Goal: Task Accomplishment & Management: Use online tool/utility

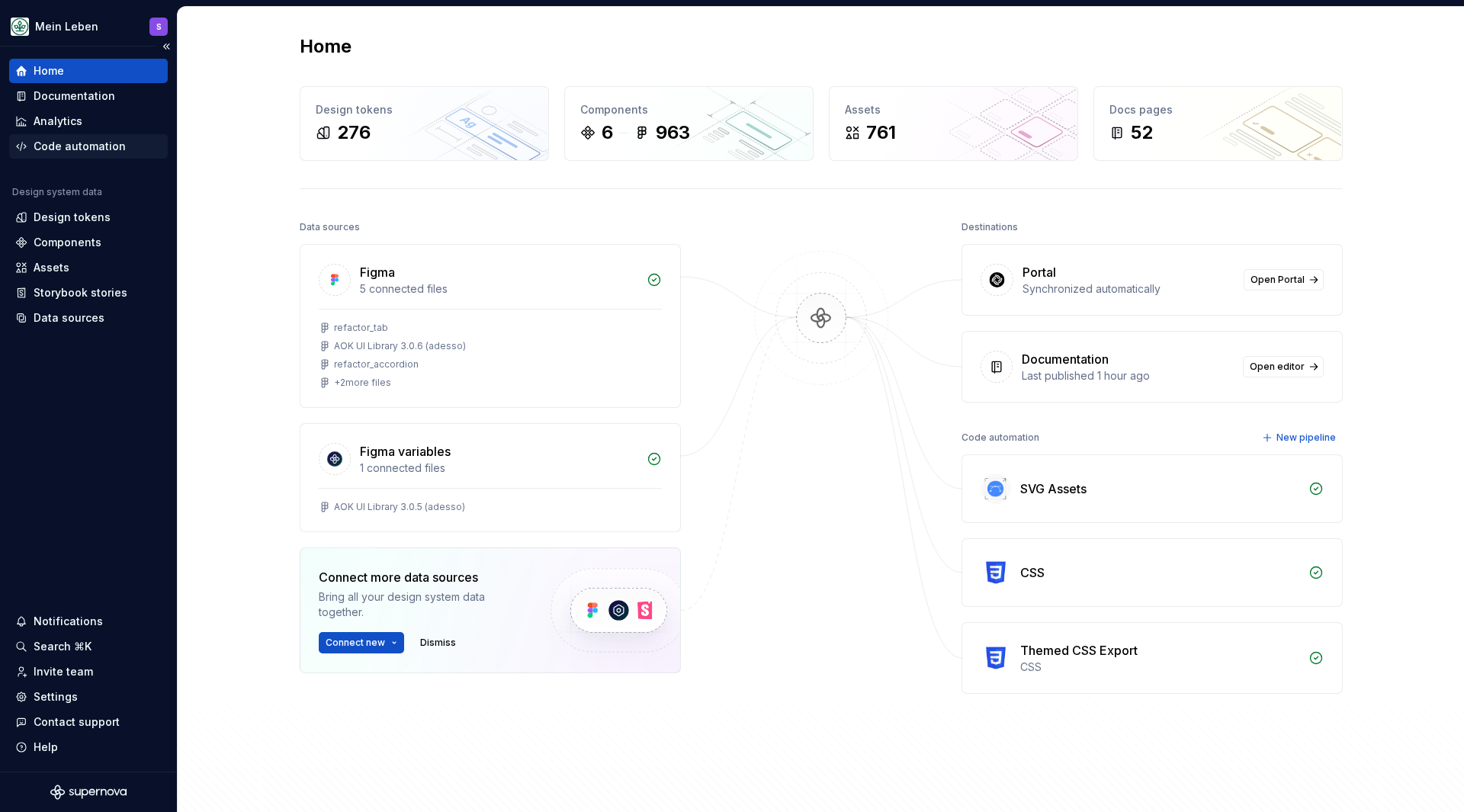
click at [82, 143] on div "Code automation" at bounding box center [79, 146] width 92 height 15
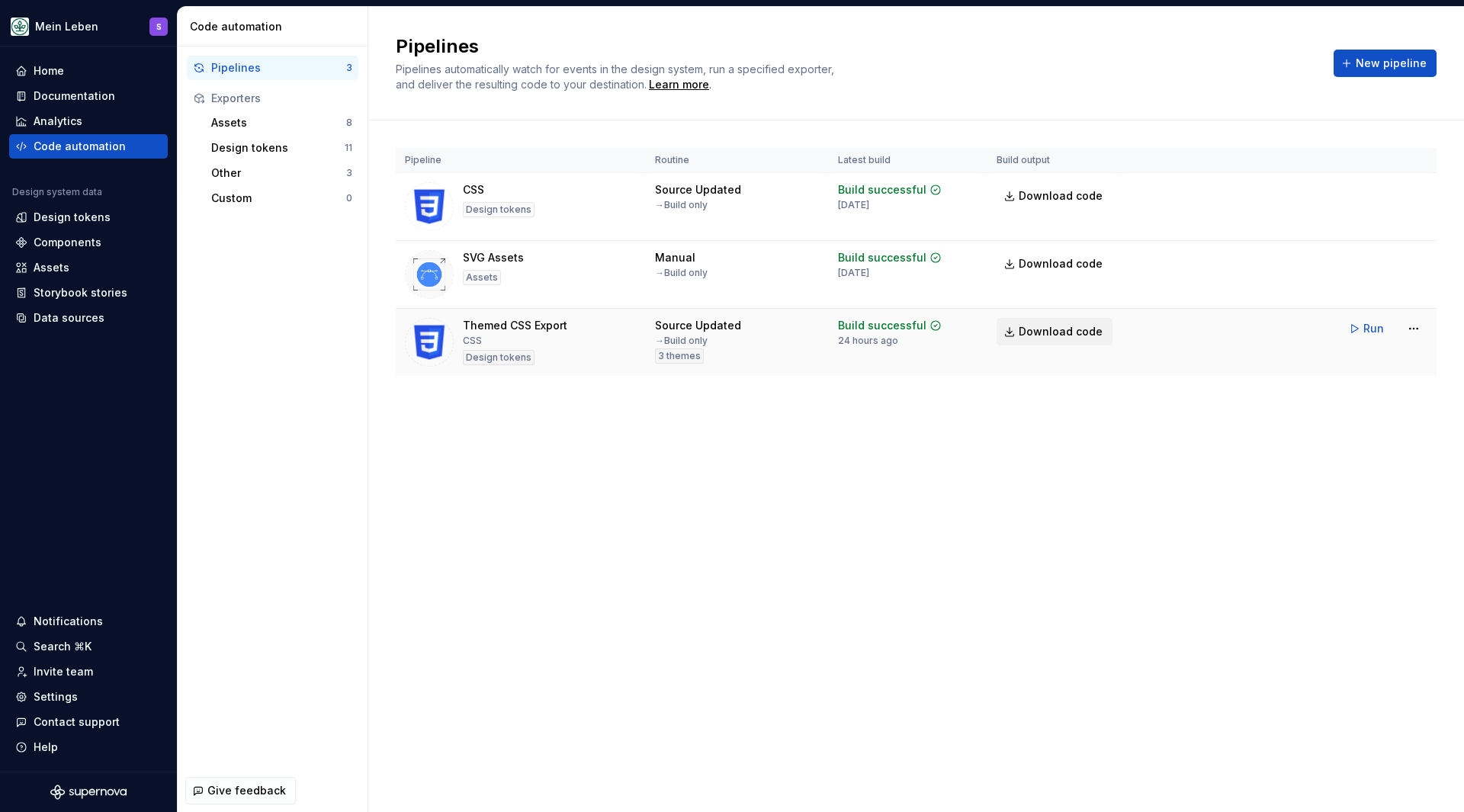
click at [1076, 332] on span "Download code" at bounding box center [1060, 331] width 84 height 15
click at [1402, 45] on div "Pipelines Pipelines automatically watch for events in the design system, run a …" at bounding box center [916, 63] width 1041 height 58
click at [1357, 59] on button "New pipeline" at bounding box center [1385, 63] width 103 height 28
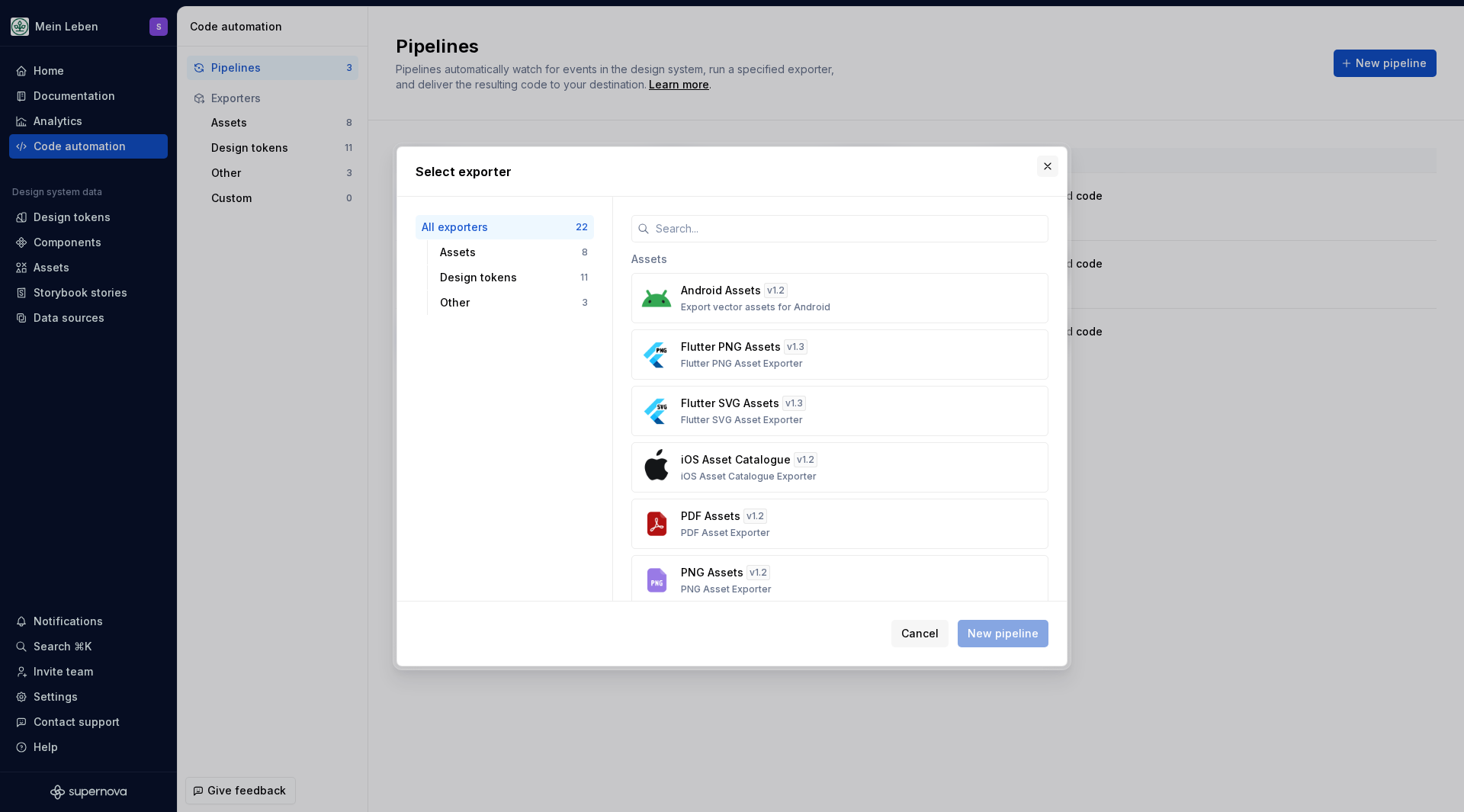
click at [1049, 166] on button "button" at bounding box center [1047, 166] width 21 height 21
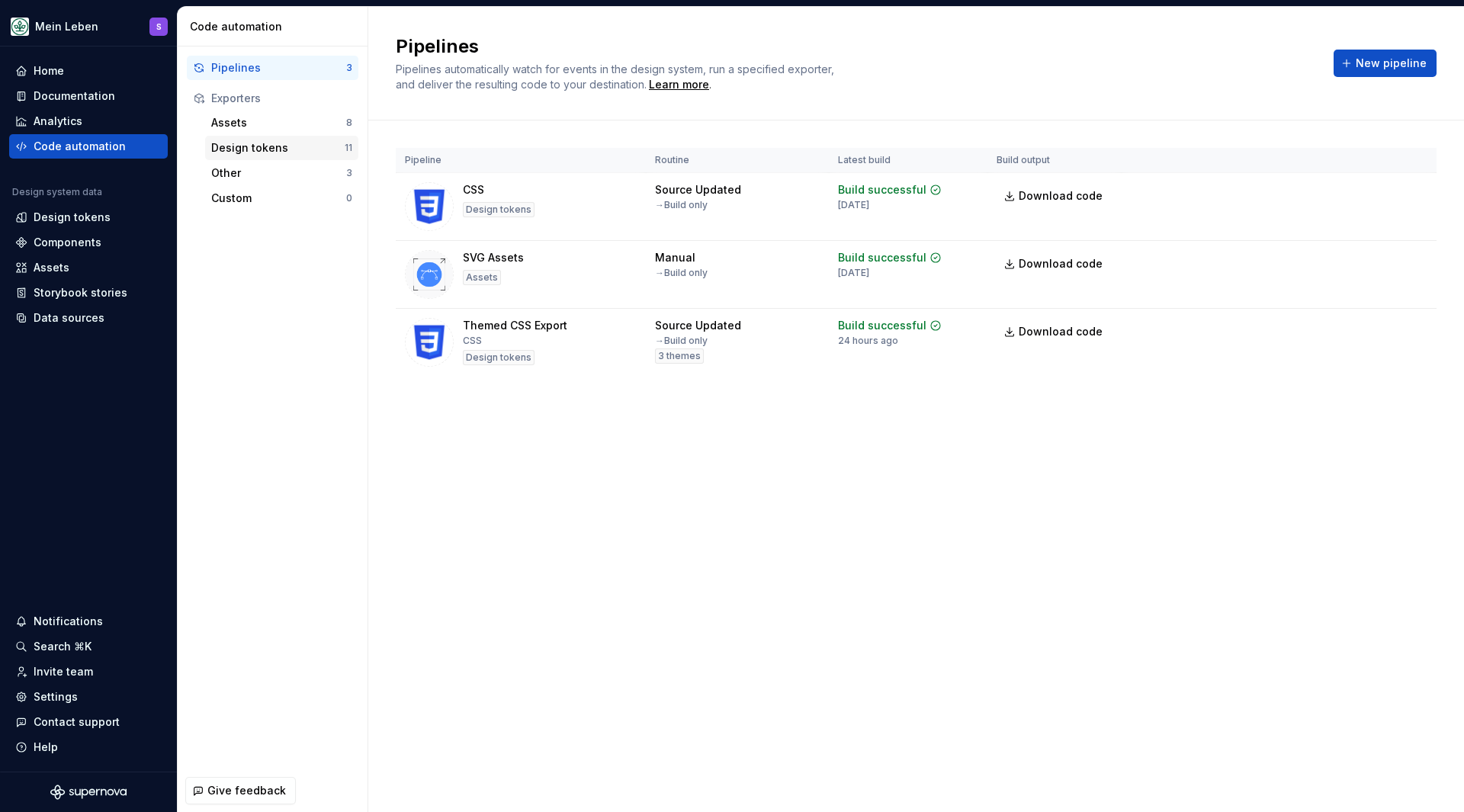
click at [260, 146] on div "Design tokens" at bounding box center [278, 147] width 133 height 15
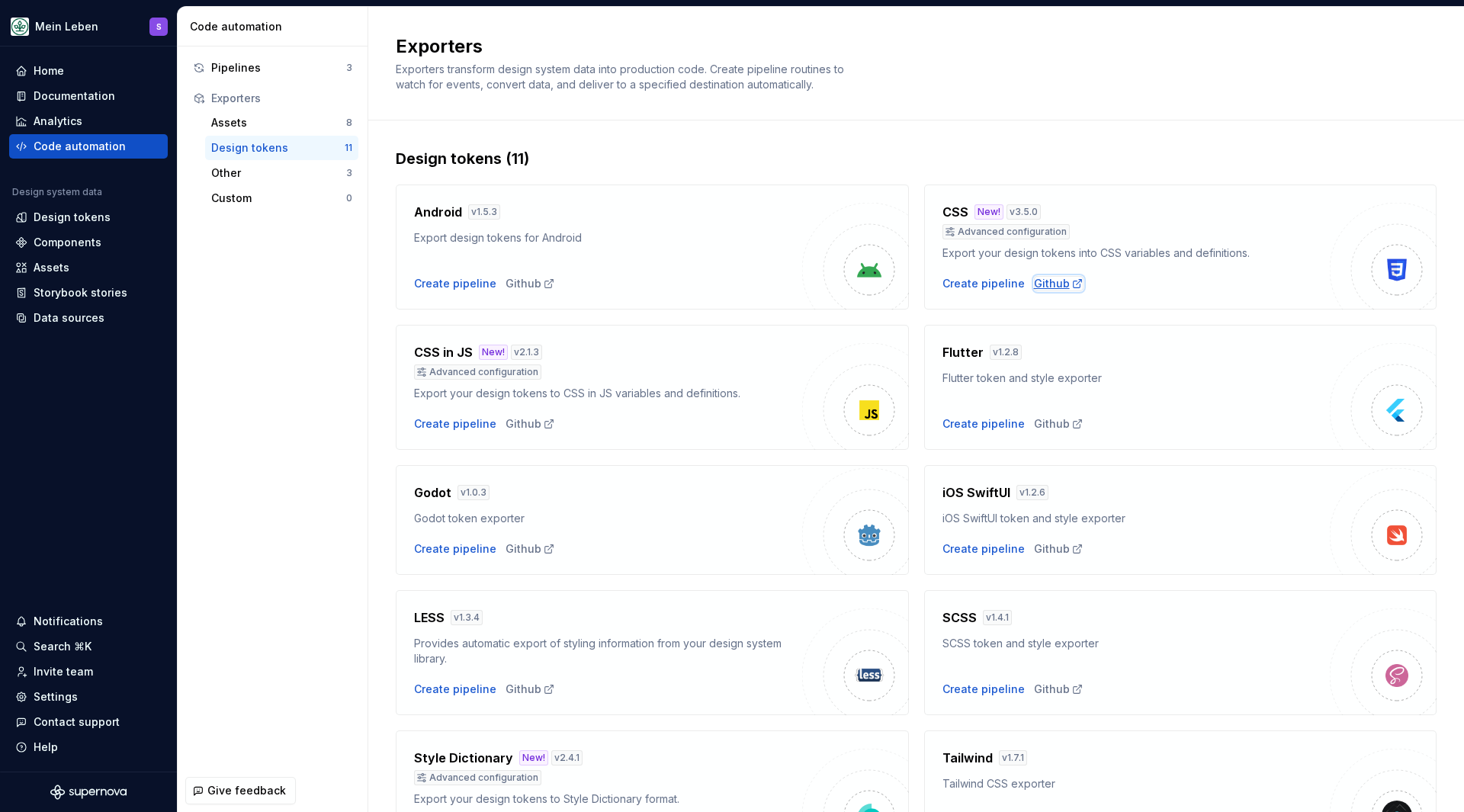
click at [1036, 279] on div "Github" at bounding box center [1058, 283] width 50 height 15
click at [101, 146] on div "Code automation" at bounding box center [79, 146] width 92 height 15
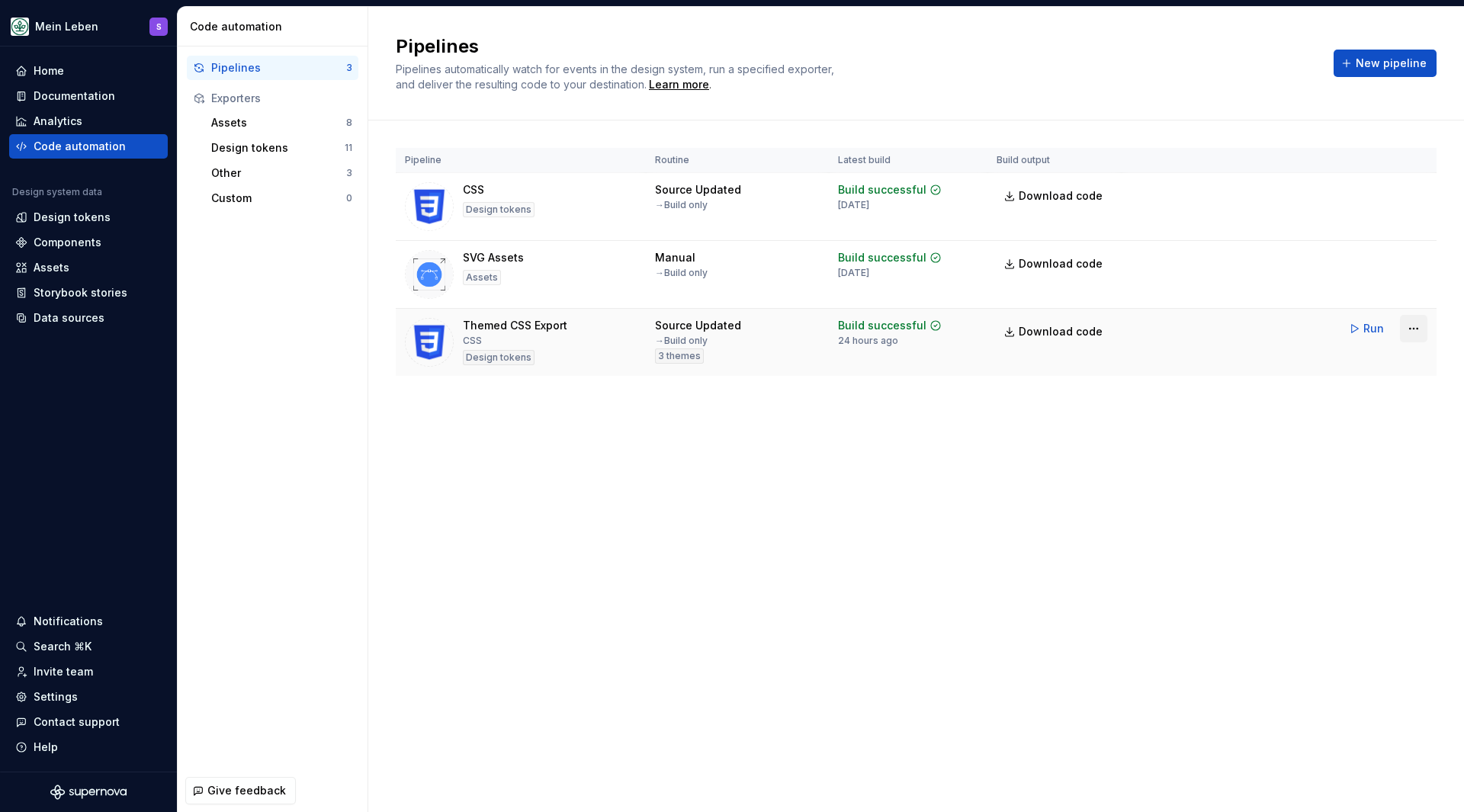
click at [1414, 329] on html "Mein Leben S Home Documentation Analytics Code automation Design system data De…" at bounding box center [732, 406] width 1464 height 812
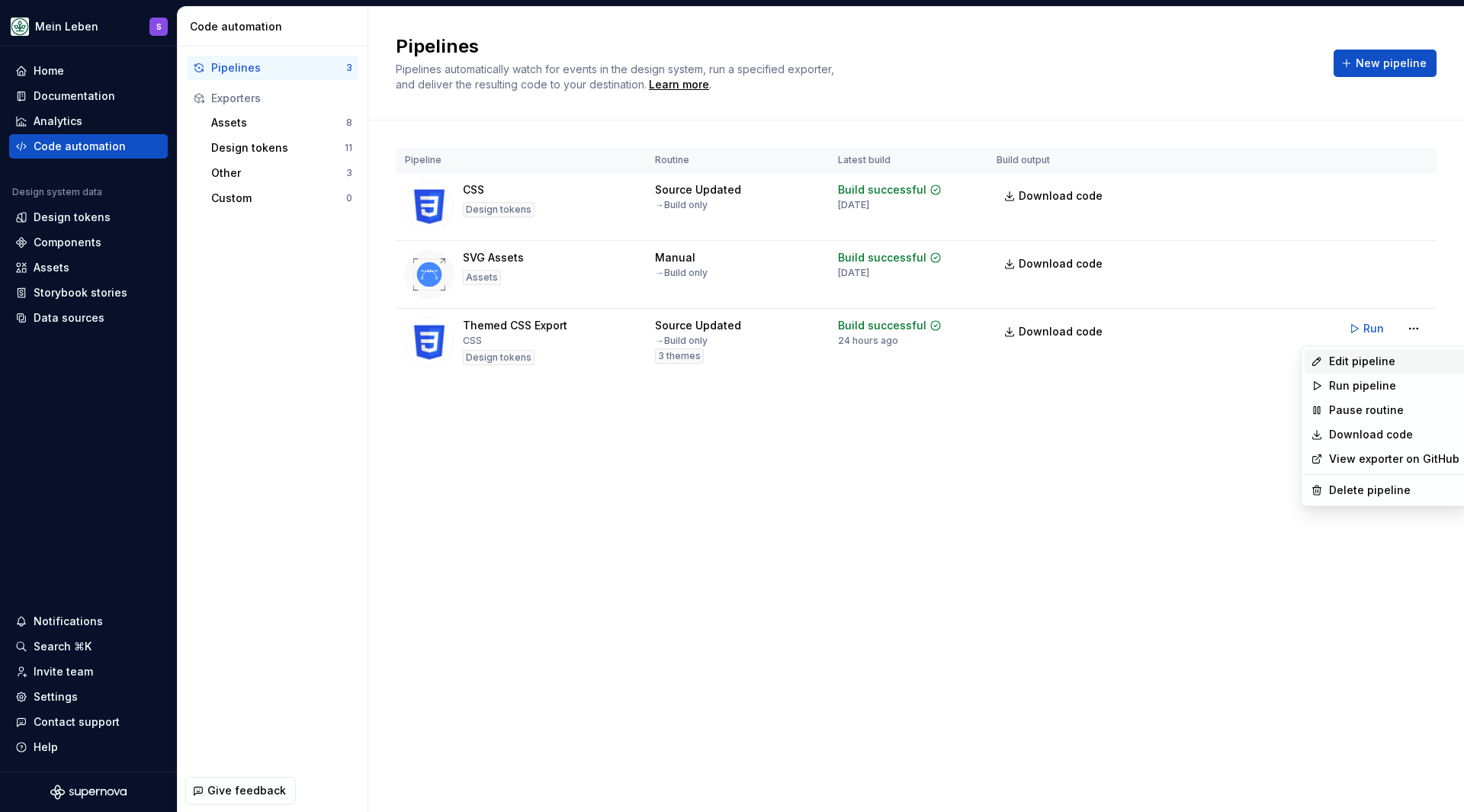
click at [1356, 365] on div "Edit pipeline" at bounding box center [1394, 361] width 130 height 15
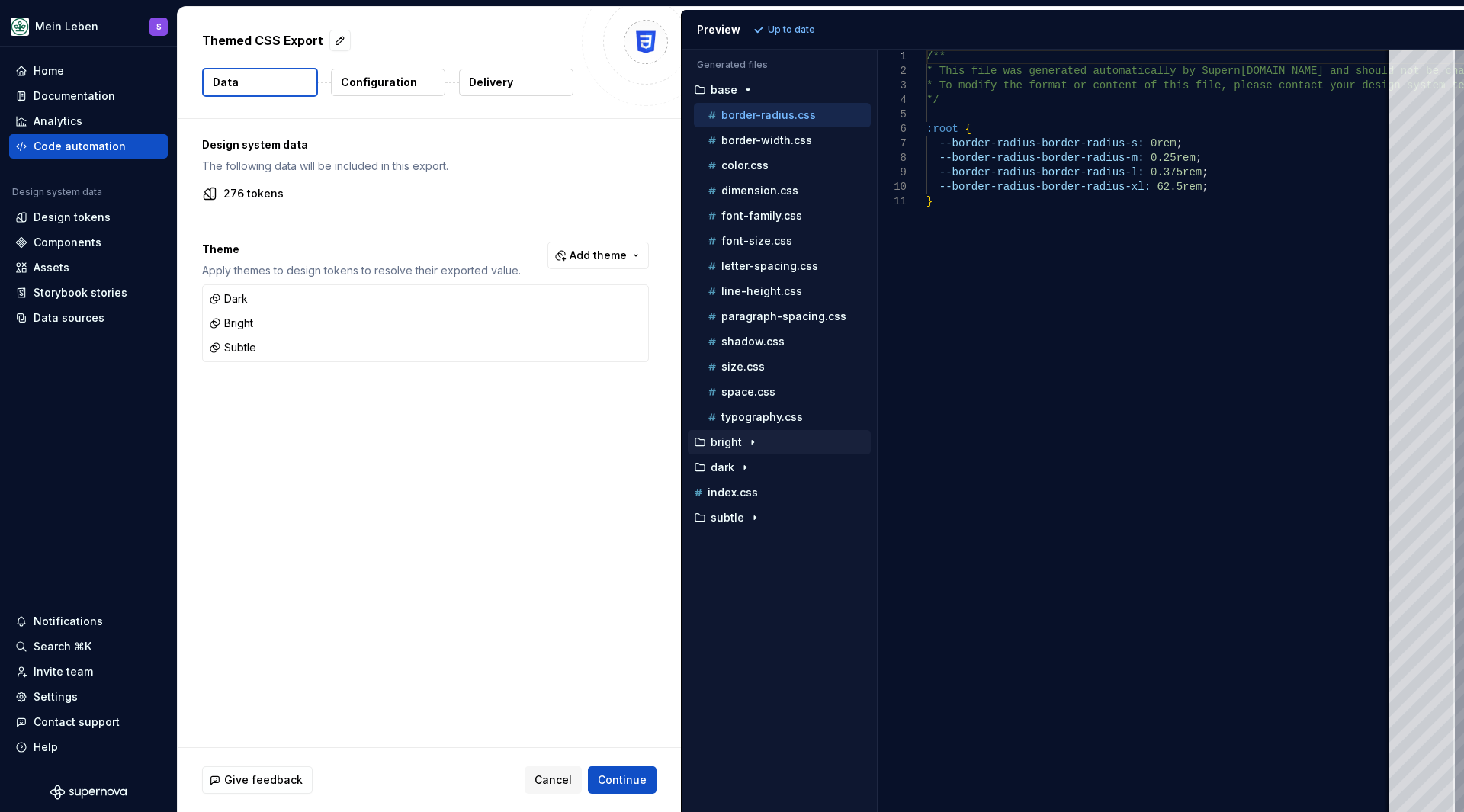
click at [756, 440] on icon "button" at bounding box center [752, 442] width 12 height 12
click at [765, 469] on p "color.css" at bounding box center [745, 467] width 47 height 12
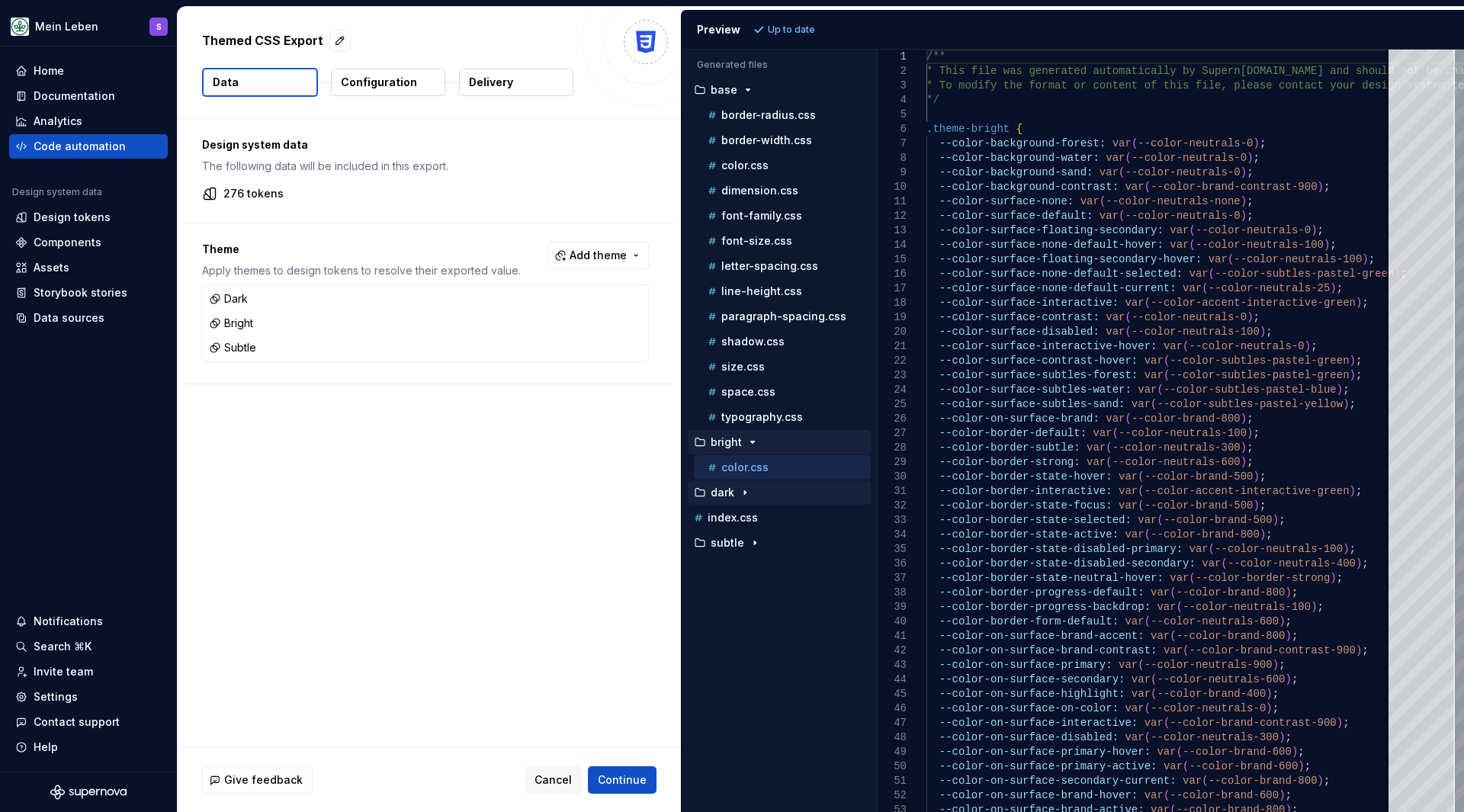
click at [742, 495] on icon "button" at bounding box center [745, 492] width 12 height 12
click at [747, 520] on p "color.css" at bounding box center [745, 517] width 47 height 12
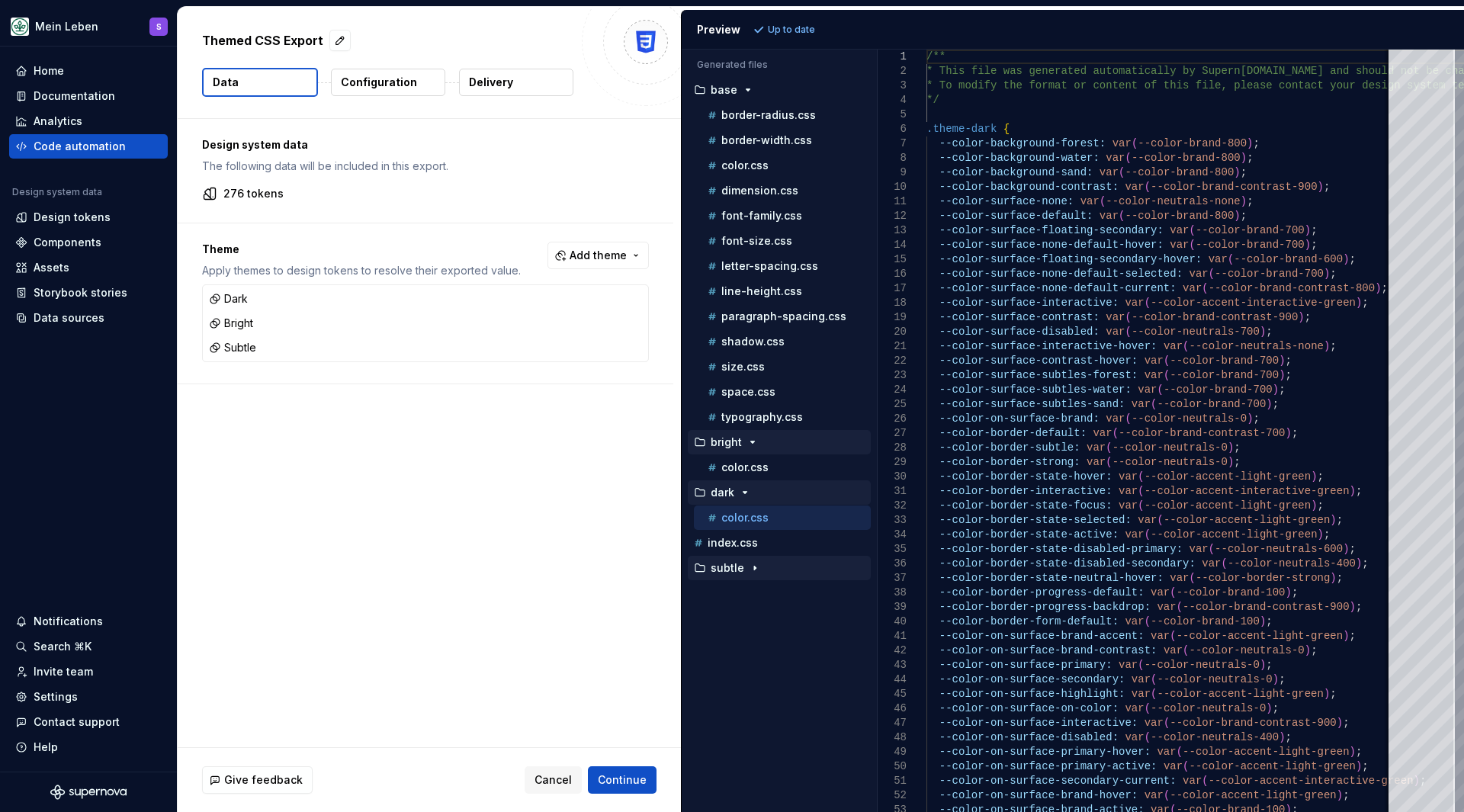
click at [748, 561] on button "subtle" at bounding box center [779, 568] width 183 height 17
click at [755, 594] on p "color.css" at bounding box center [745, 592] width 47 height 12
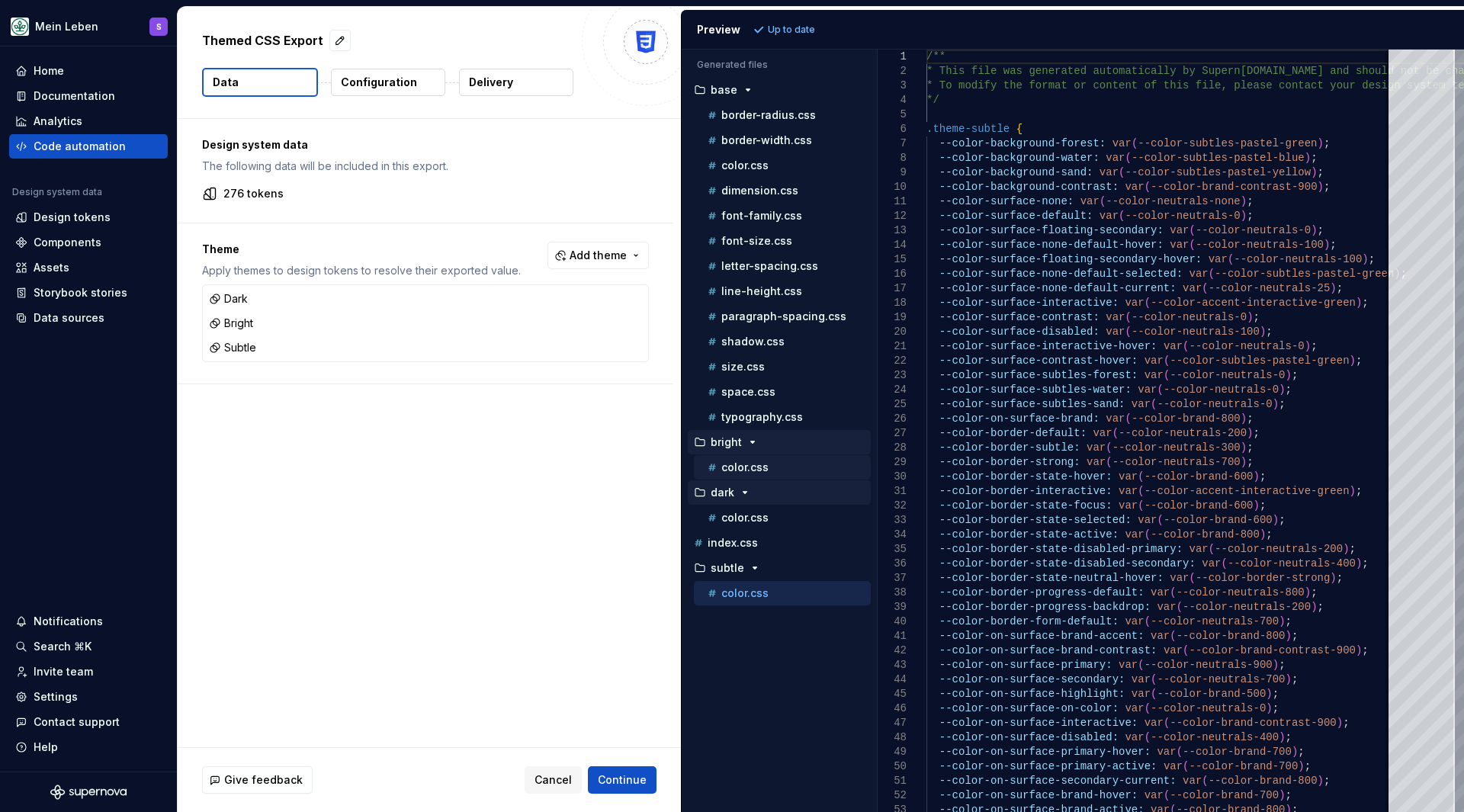
click at [747, 471] on p "color.css" at bounding box center [745, 467] width 47 height 12
click at [759, 524] on div "color.css" at bounding box center [788, 517] width 166 height 15
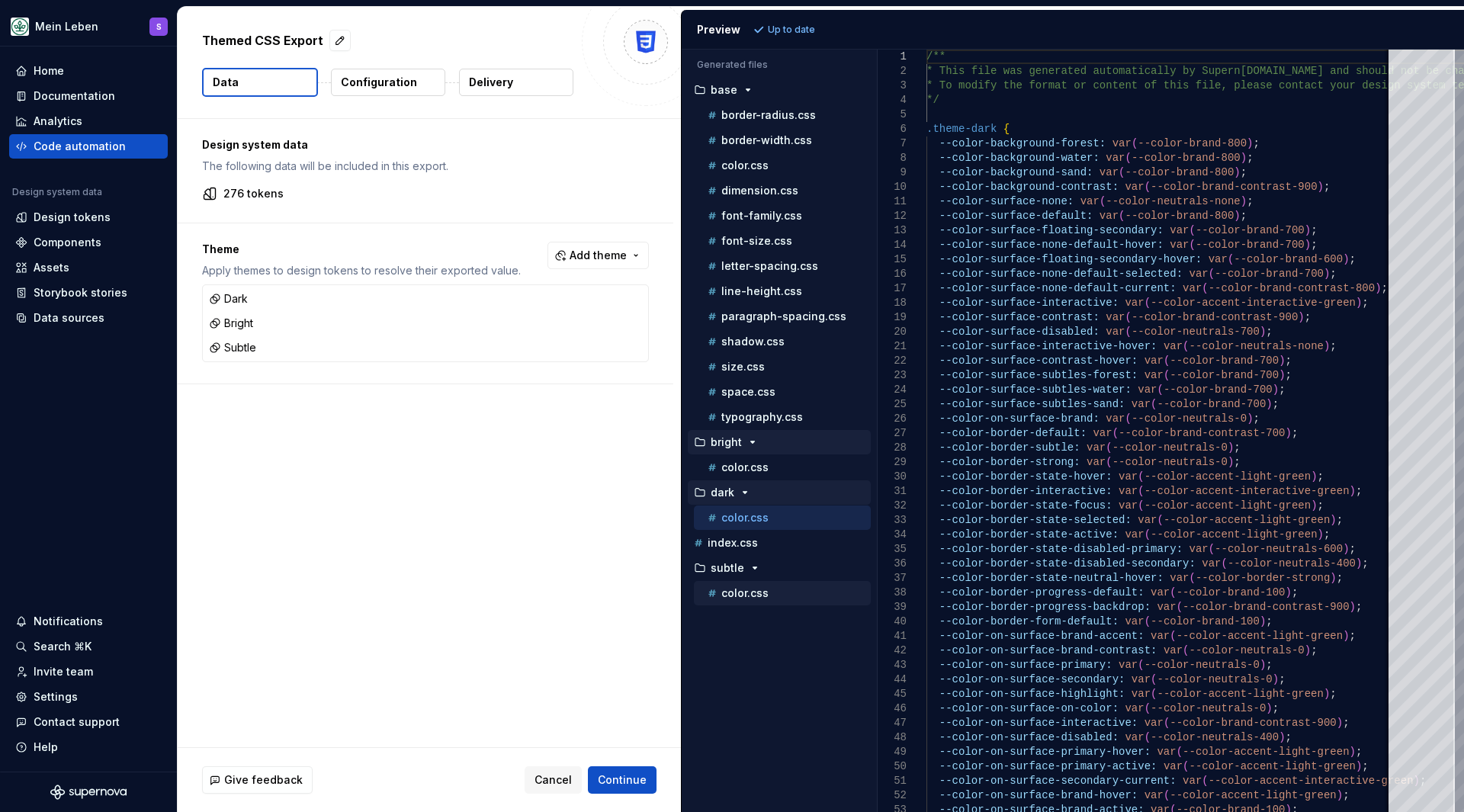
click at [767, 585] on button "color.css" at bounding box center [782, 593] width 177 height 17
type textarea "**********"
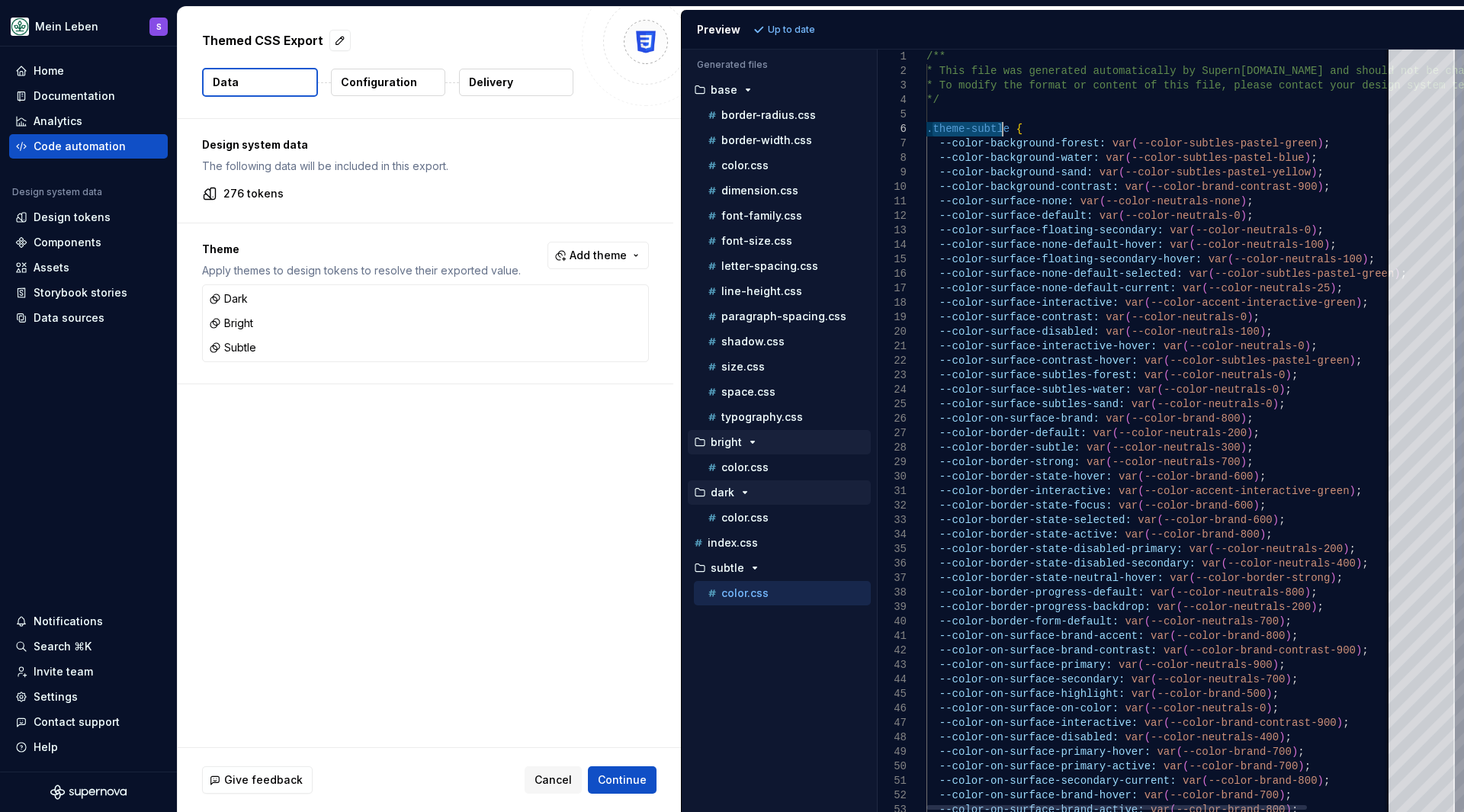
drag, startPoint x: 933, startPoint y: 128, endPoint x: 1003, endPoint y: 124, distance: 70.1
click at [1003, 124] on div "/** * This file was generated automatically by Supern [DOMAIN_NAME] and should …" at bounding box center [1212, 612] width 572 height 1124
click at [978, 127] on div "/** * This file was generated automatically by Supern [DOMAIN_NAME] and should …" at bounding box center [1212, 612] width 572 height 1124
click at [558, 779] on span "Cancel" at bounding box center [553, 779] width 37 height 15
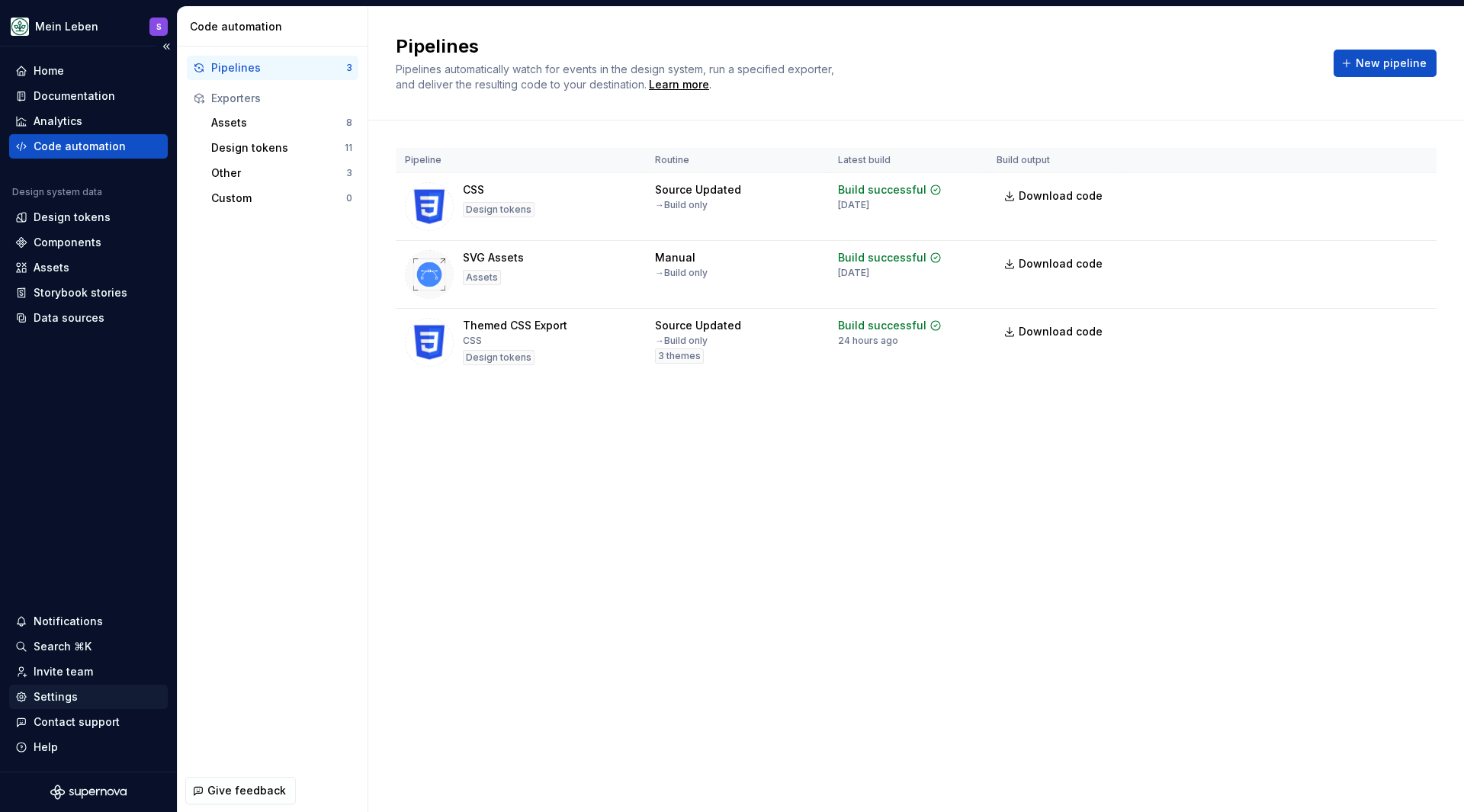
click at [68, 689] on div "Settings" at bounding box center [55, 696] width 44 height 15
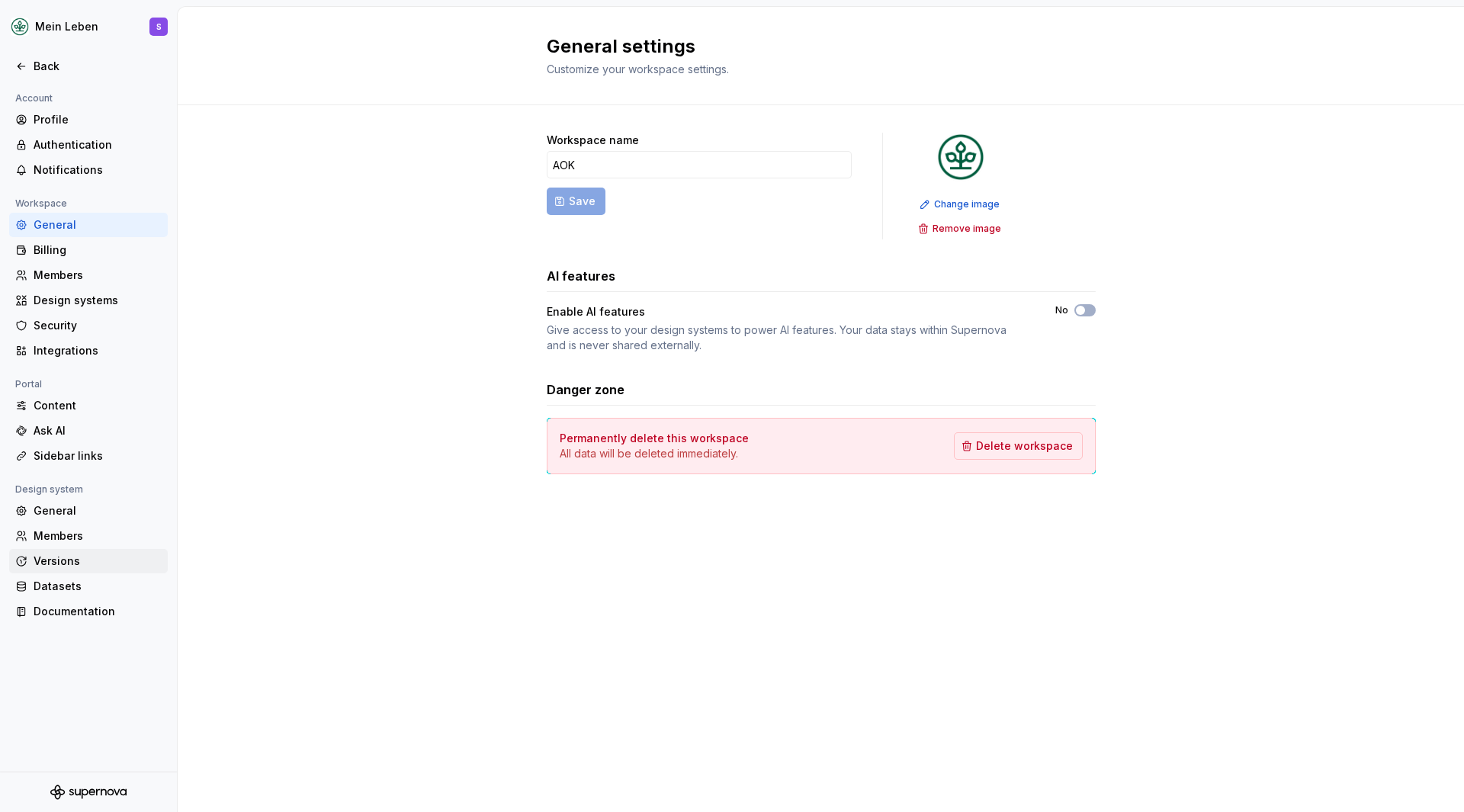
click at [82, 556] on div "Versions" at bounding box center [97, 561] width 128 height 15
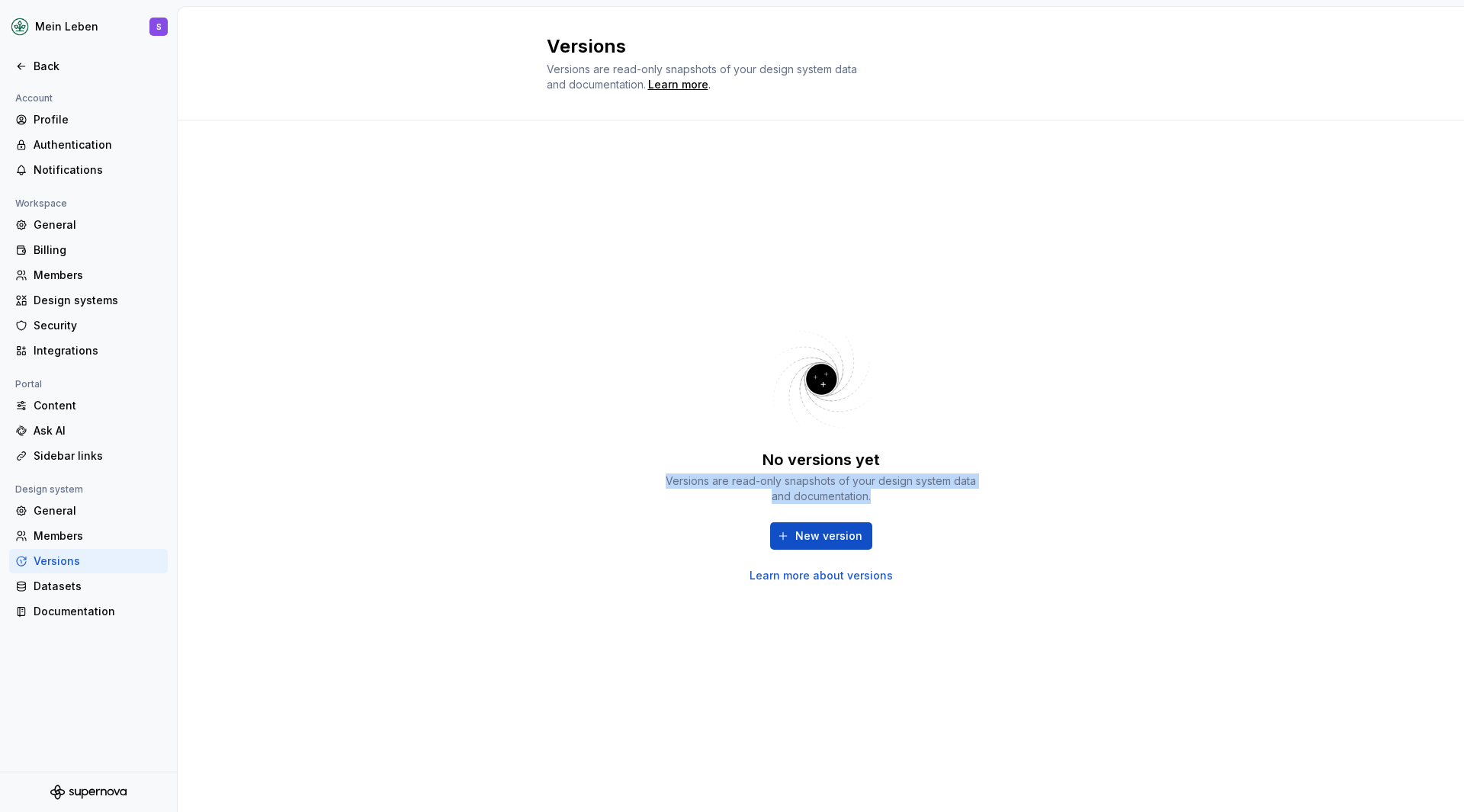
drag, startPoint x: 929, startPoint y: 486, endPoint x: 593, endPoint y: 373, distance: 354.5
click at [602, 377] on div "No versions yet Versions are read-only snapshots of your design system data and…" at bounding box center [821, 451] width 549 height 606
click at [544, 368] on div "No versions yet Versions are read-only snapshots of your design system data and…" at bounding box center [820, 466] width 1286 height 692
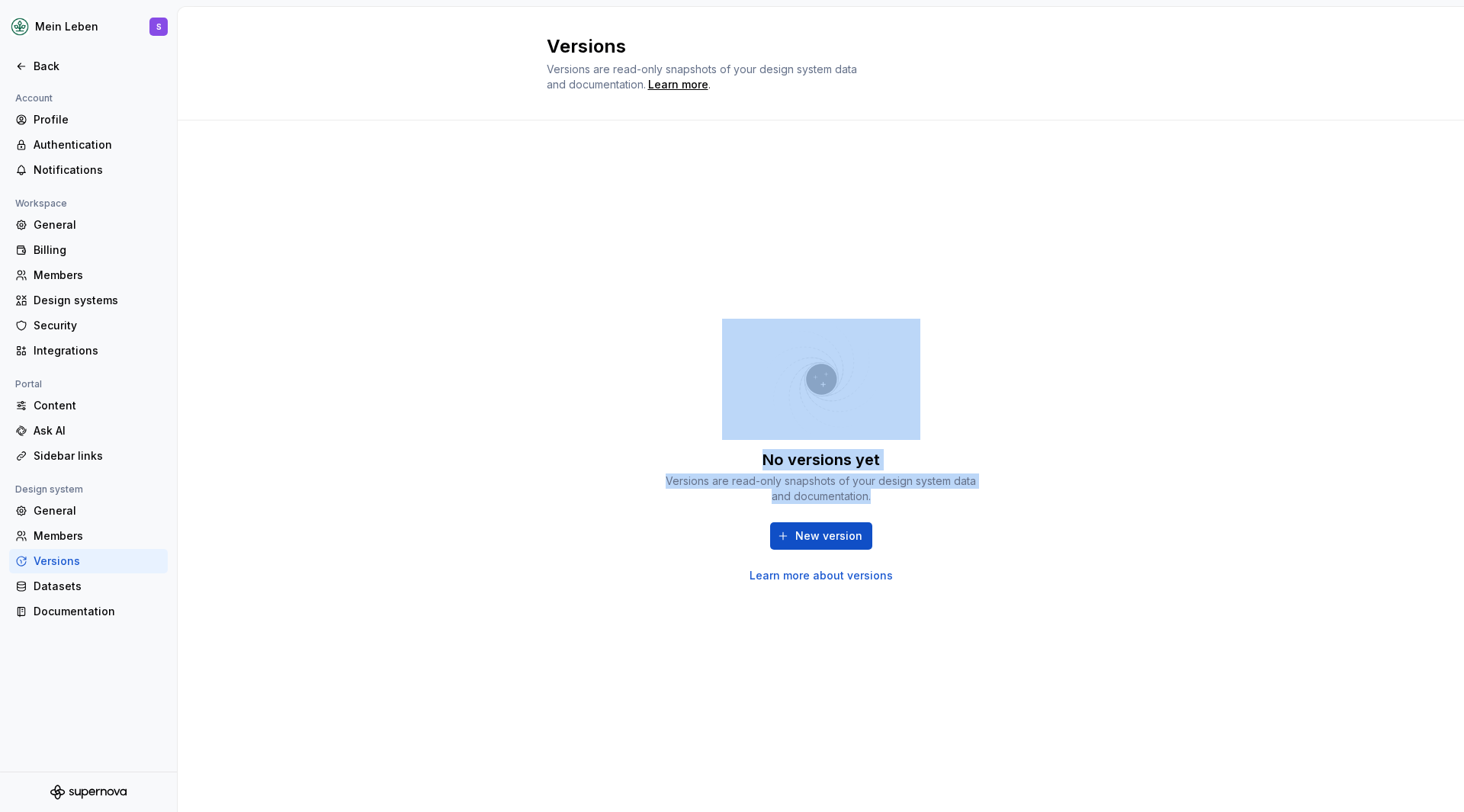
drag, startPoint x: 650, startPoint y: 317, endPoint x: 951, endPoint y: 492, distance: 348.2
click at [951, 492] on div "No versions yet Versions are read-only snapshots of your design system data and…" at bounding box center [821, 451] width 549 height 606
click at [936, 488] on div "Versions are read-only snapshots of your design system data and documentation." at bounding box center [820, 488] width 320 height 30
